Goal: Task Accomplishment & Management: Manage account settings

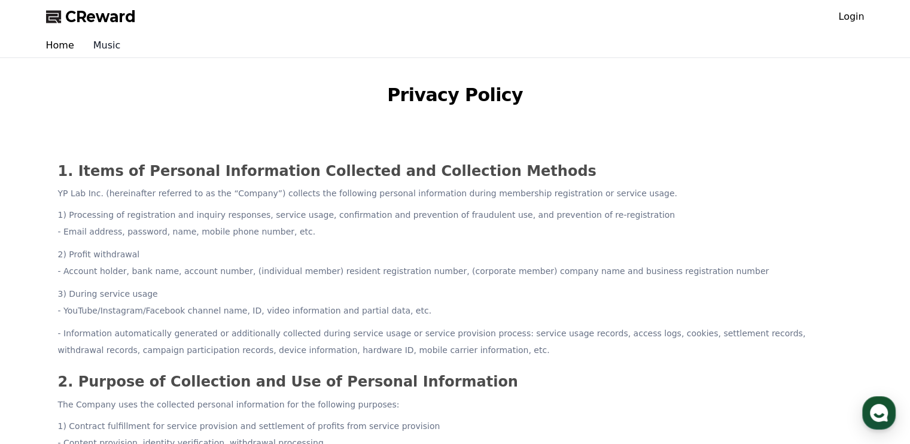
click at [97, 50] on link "Music" at bounding box center [107, 46] width 47 height 24
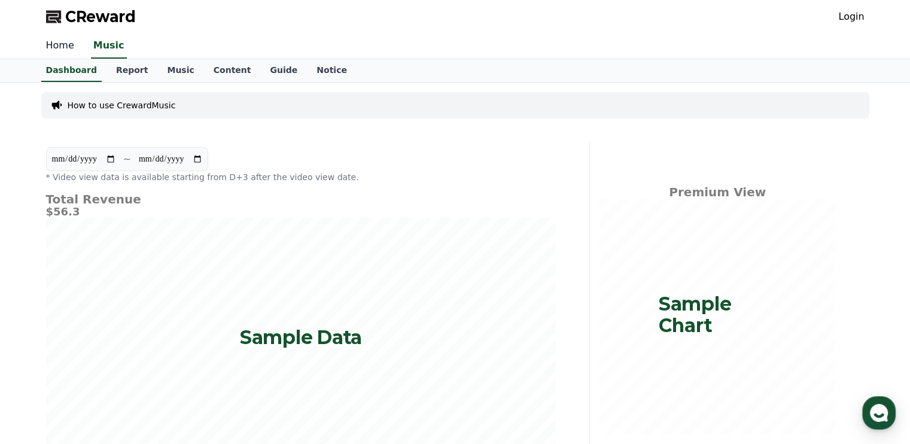
click at [50, 50] on link "Home" at bounding box center [60, 46] width 47 height 25
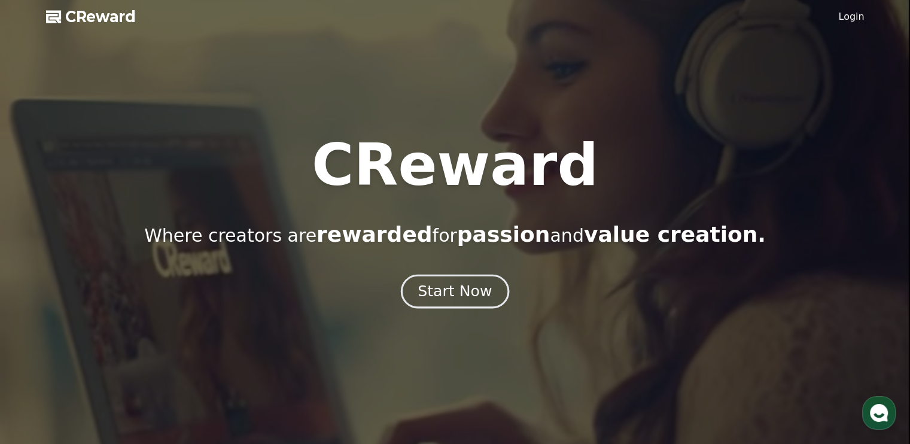
click at [446, 302] on button "Start Now" at bounding box center [455, 292] width 108 height 34
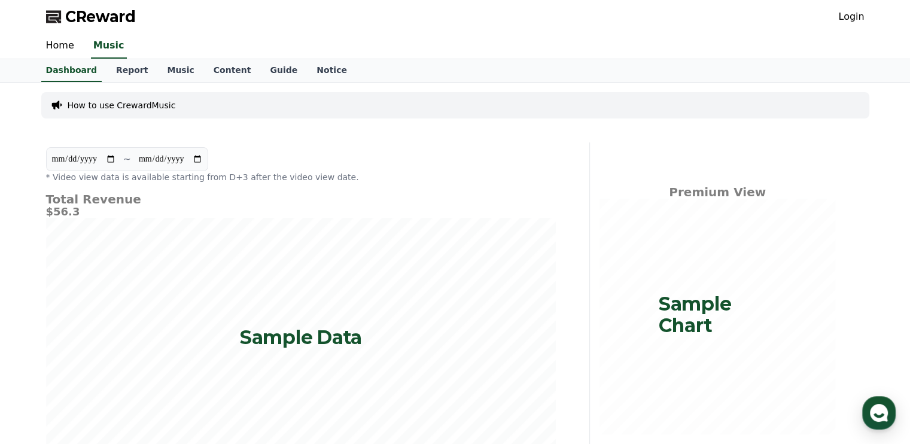
click at [857, 16] on link "Login" at bounding box center [852, 17] width 26 height 14
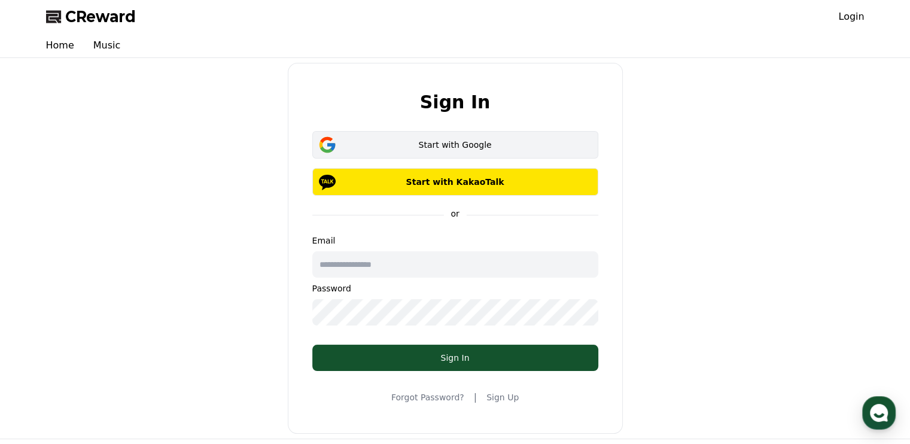
click at [494, 152] on button "Start with Google" at bounding box center [455, 145] width 286 height 28
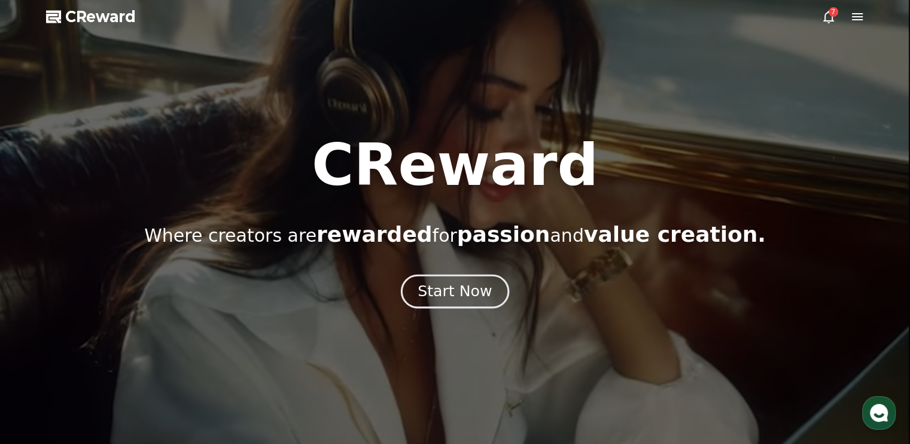
click at [444, 289] on div "Start Now" at bounding box center [455, 291] width 74 height 20
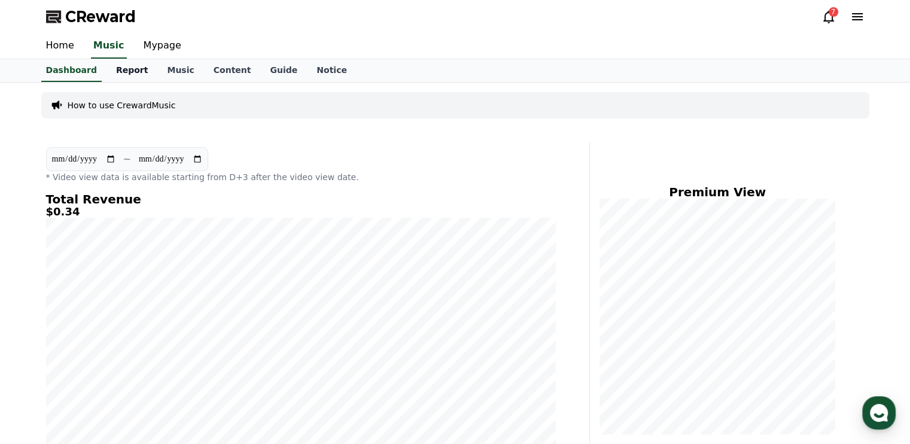
click at [120, 67] on link "Report" at bounding box center [132, 70] width 51 height 23
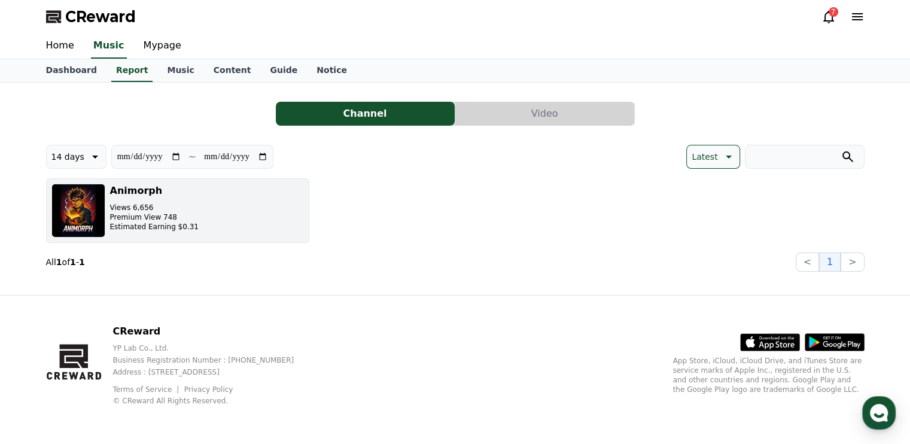
click at [144, 189] on h3 "Animorph" at bounding box center [154, 191] width 89 height 14
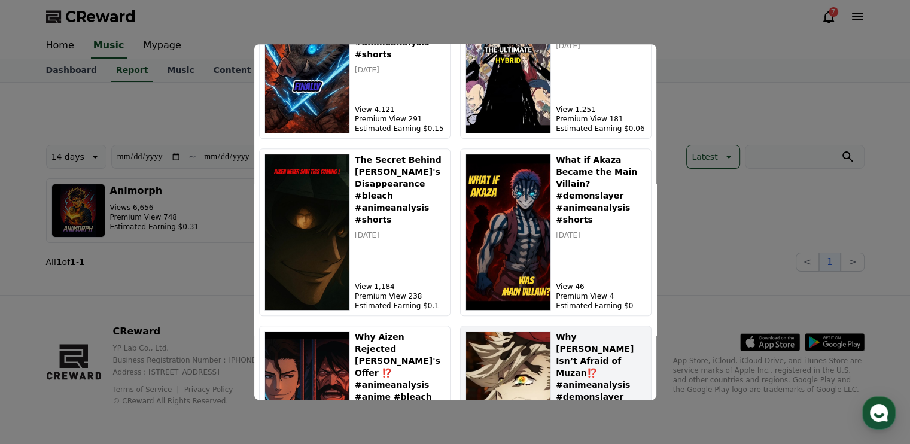
scroll to position [290, 0]
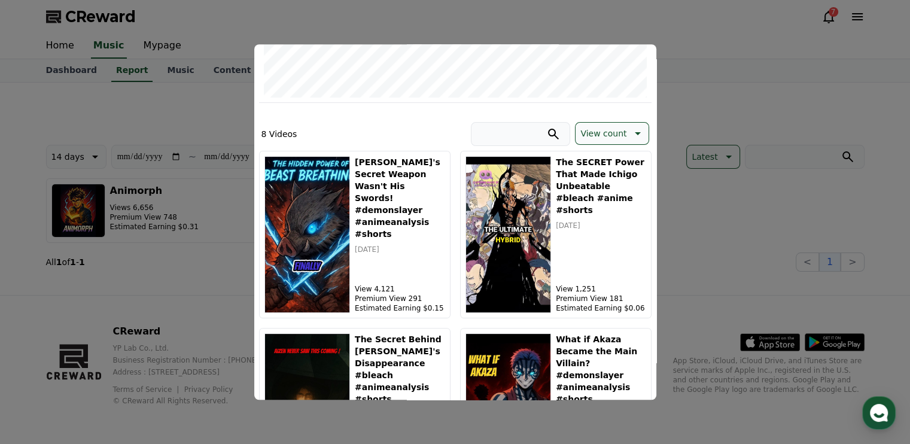
click at [387, 13] on button "close modal" at bounding box center [455, 222] width 910 height 444
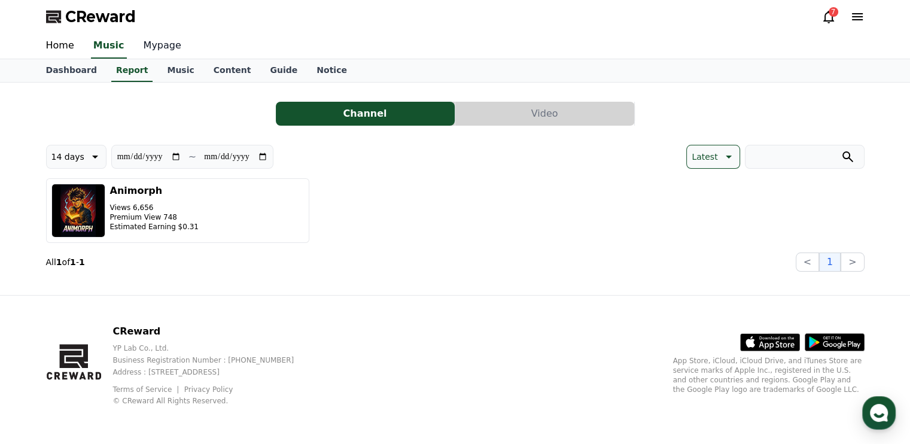
click at [153, 43] on link "Mypage" at bounding box center [162, 46] width 57 height 25
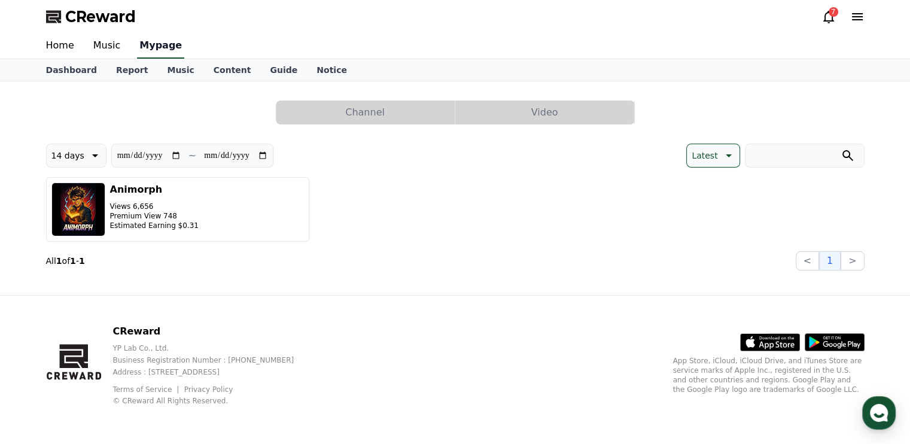
select select "**********"
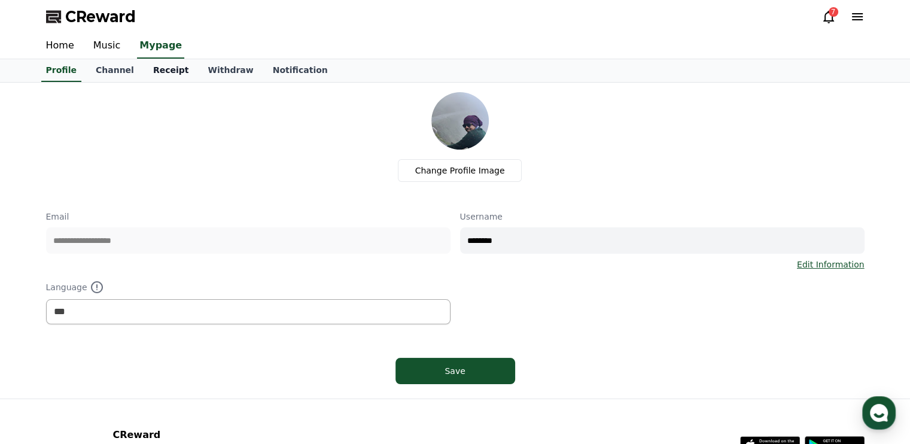
click at [156, 69] on link "Receipt" at bounding box center [171, 70] width 55 height 23
